Goal: Task Accomplishment & Management: Manage account settings

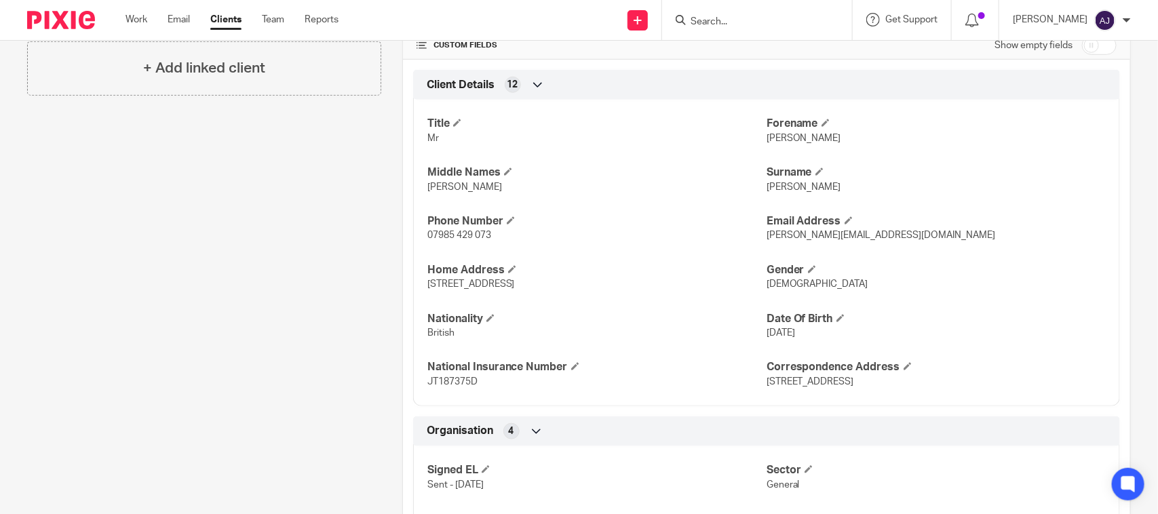
scroll to position [254, 0]
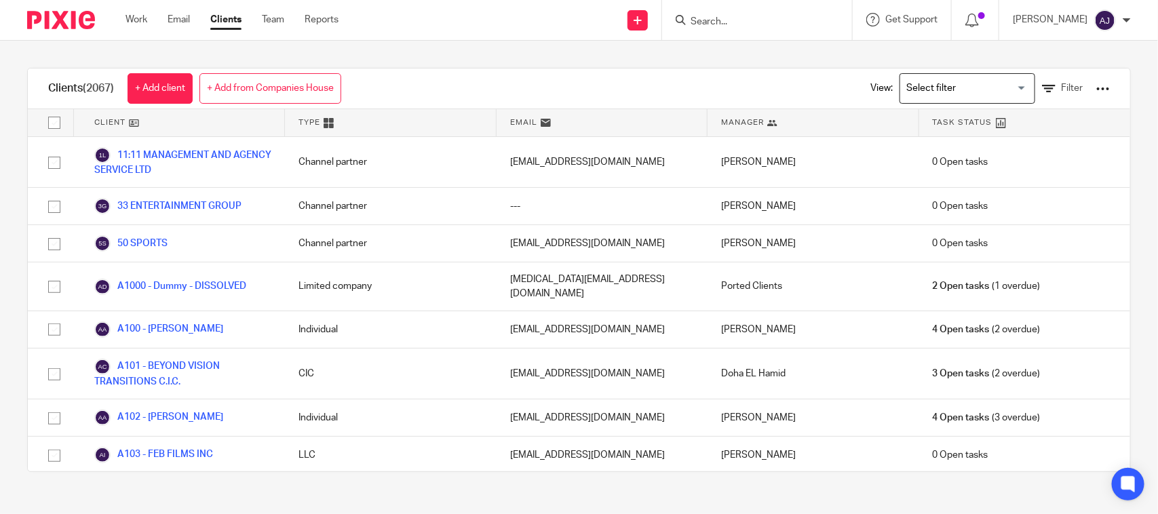
click at [746, 31] on div at bounding box center [757, 20] width 190 height 40
click at [741, 29] on div at bounding box center [757, 20] width 190 height 40
click at [717, 16] on input "Search" at bounding box center [750, 22] width 122 height 12
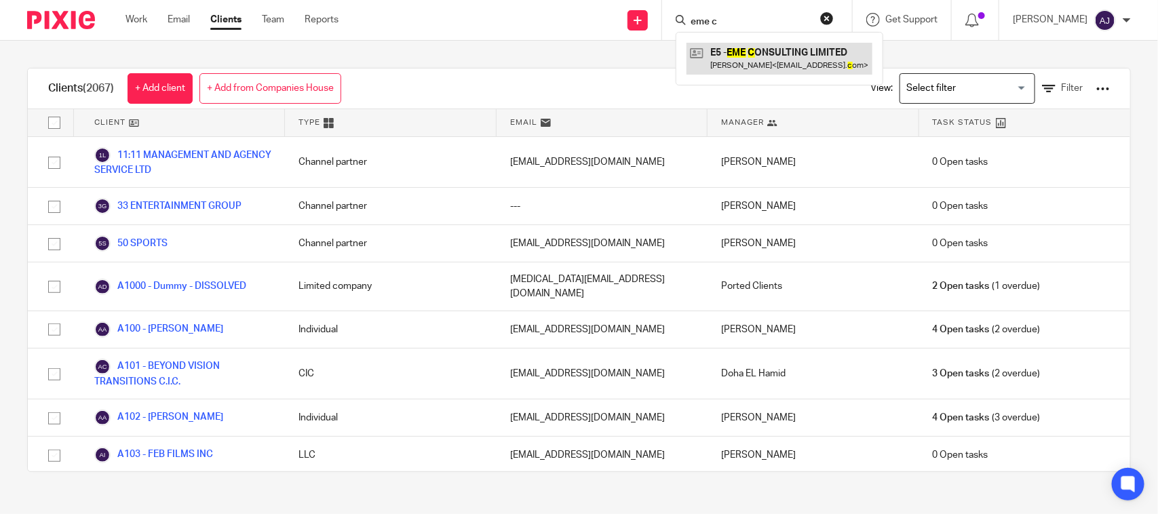
type input "eme c"
click at [773, 62] on link at bounding box center [780, 58] width 186 height 31
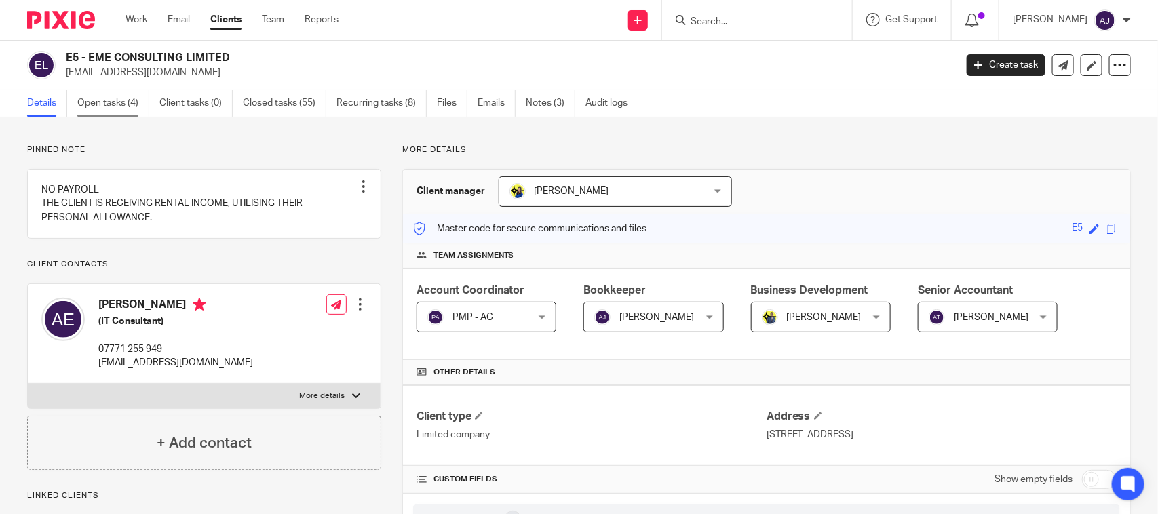
click at [115, 100] on link "Open tasks (4)" at bounding box center [113, 103] width 72 height 26
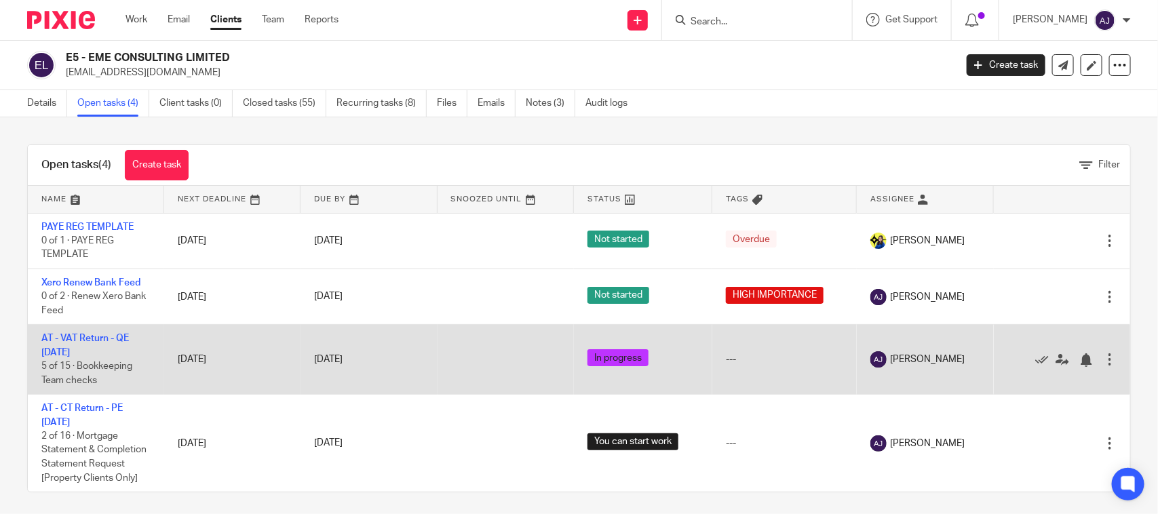
scroll to position [4, 0]
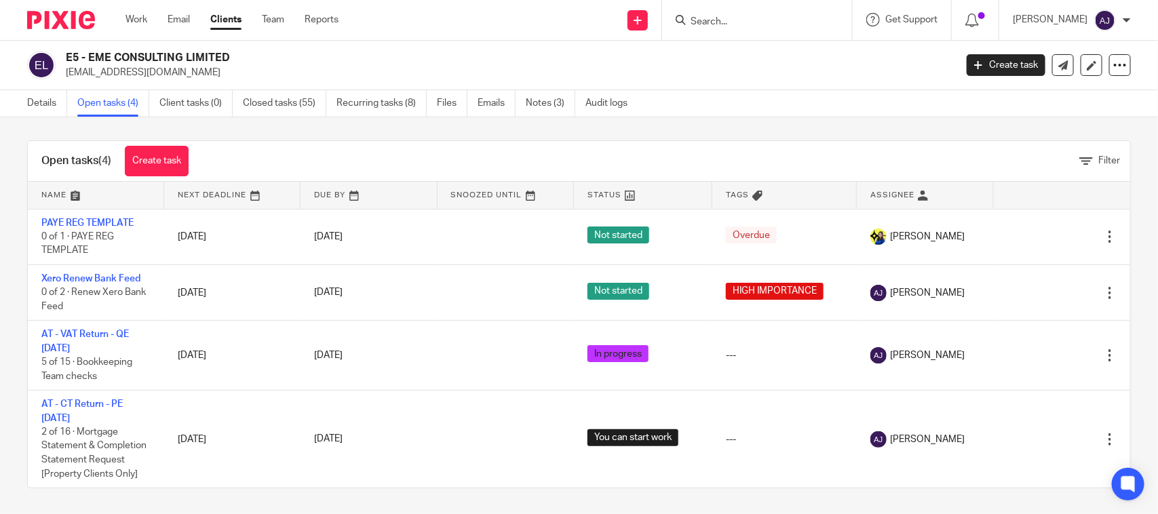
click at [154, 55] on h2 "E5 - EME CONSULTING LIMITED" at bounding box center [418, 58] width 704 height 14
click at [154, 54] on h2 "E5 - EME CONSULTING LIMITED" at bounding box center [418, 58] width 704 height 14
click at [149, 53] on h2 "E5 - EME CONSULTING LIMITED" at bounding box center [418, 58] width 704 height 14
drag, startPoint x: 87, startPoint y: 56, endPoint x: 357, endPoint y: 56, distance: 270.0
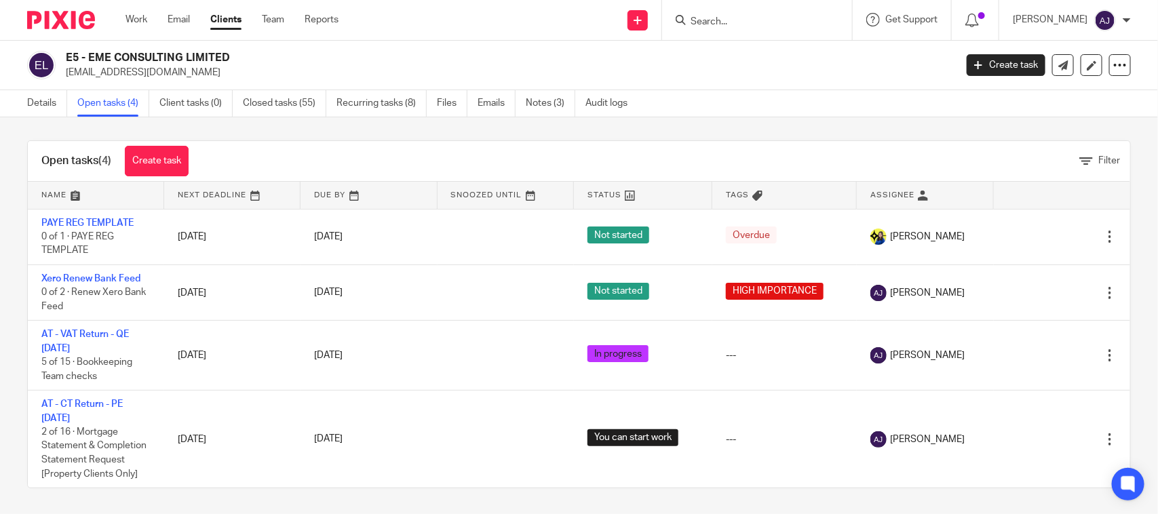
click at [357, 56] on h2 "E5 - EME CONSULTING LIMITED" at bounding box center [418, 58] width 704 height 14
copy h2 "EME CONSULTING LIMITED"
